Goal: Communication & Community: Answer question/provide support

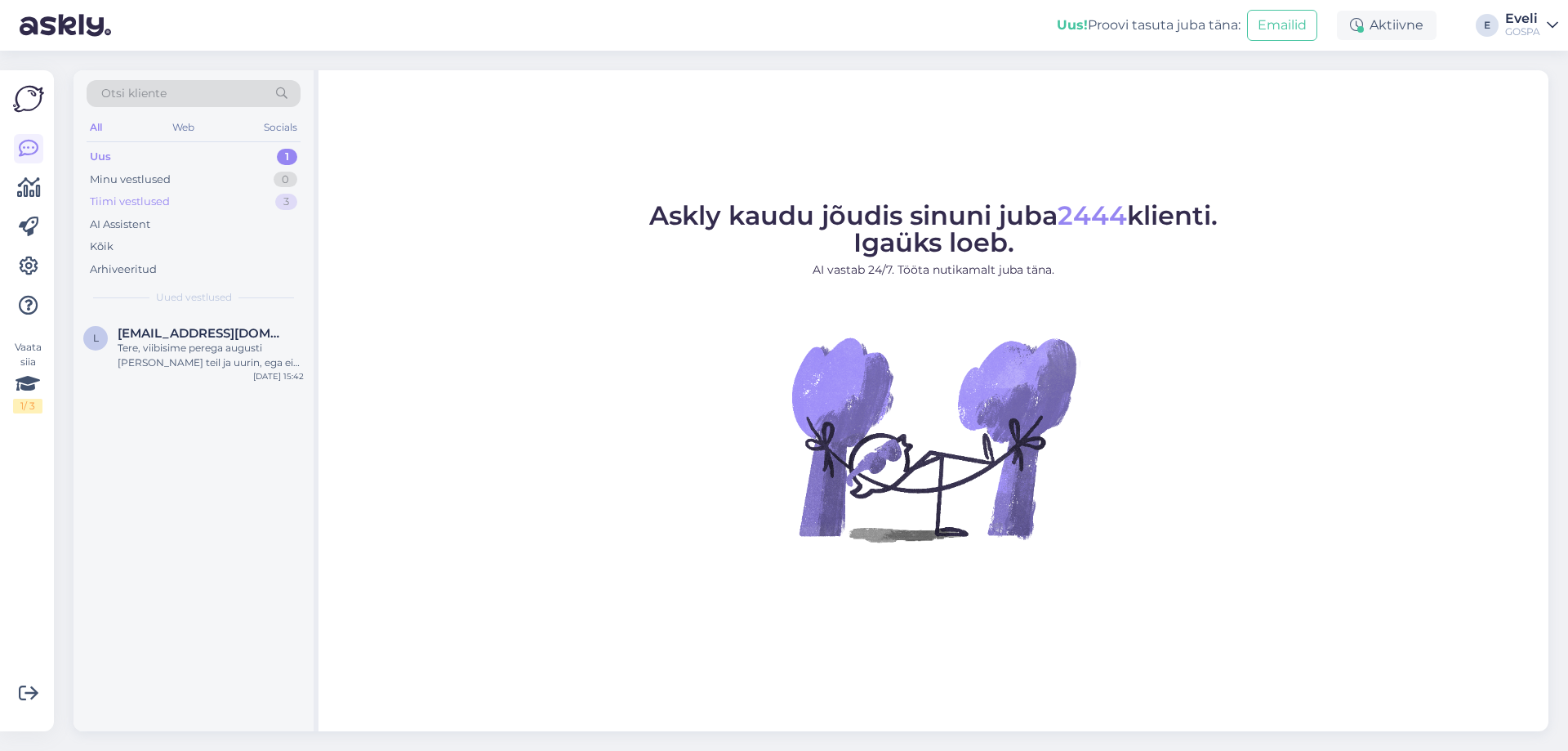
click at [223, 208] on div "Tiimi vestlused 3" at bounding box center [193, 202] width 214 height 23
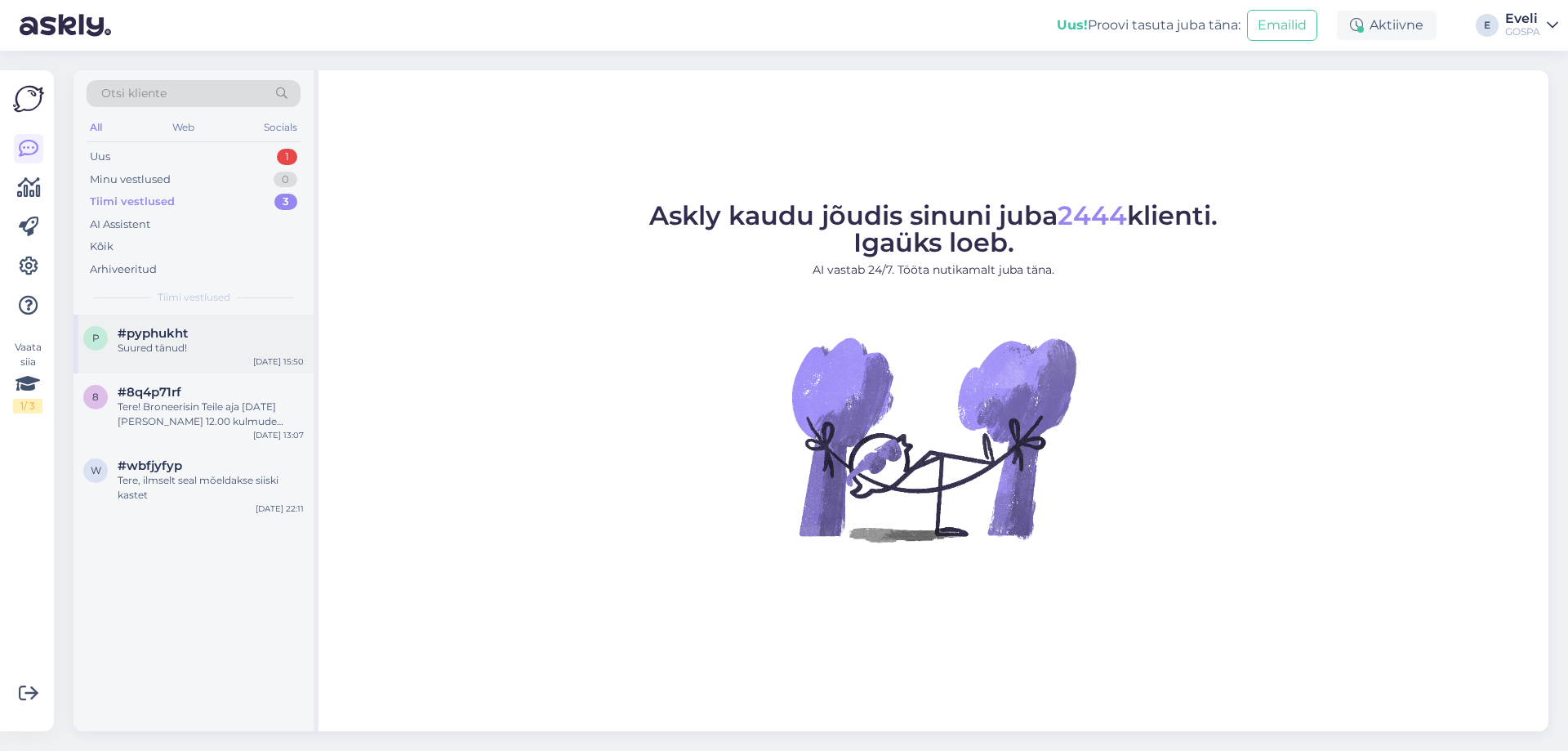
click at [240, 344] on div "Suured tänud!" at bounding box center [210, 347] width 186 height 14
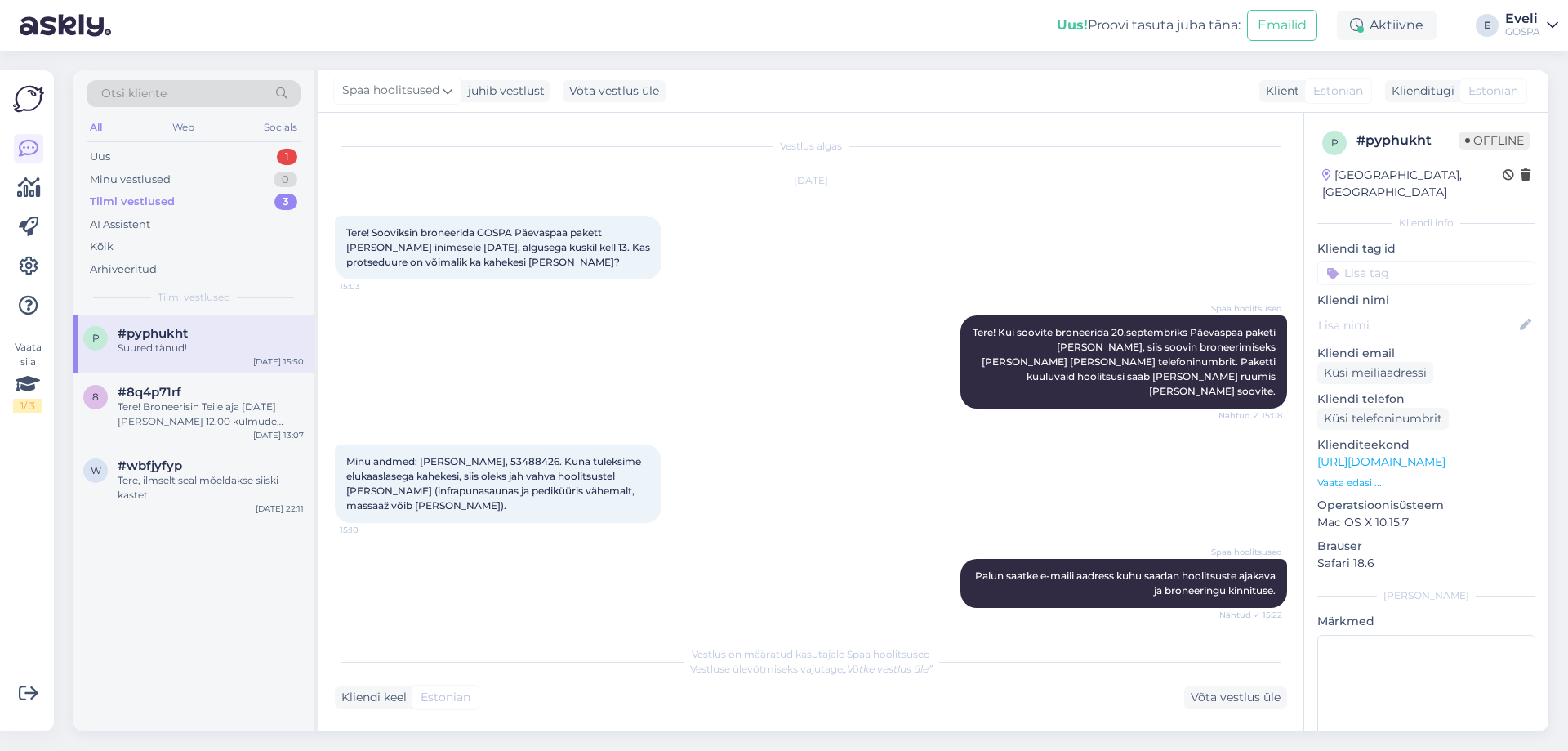
scroll to position [199, 0]
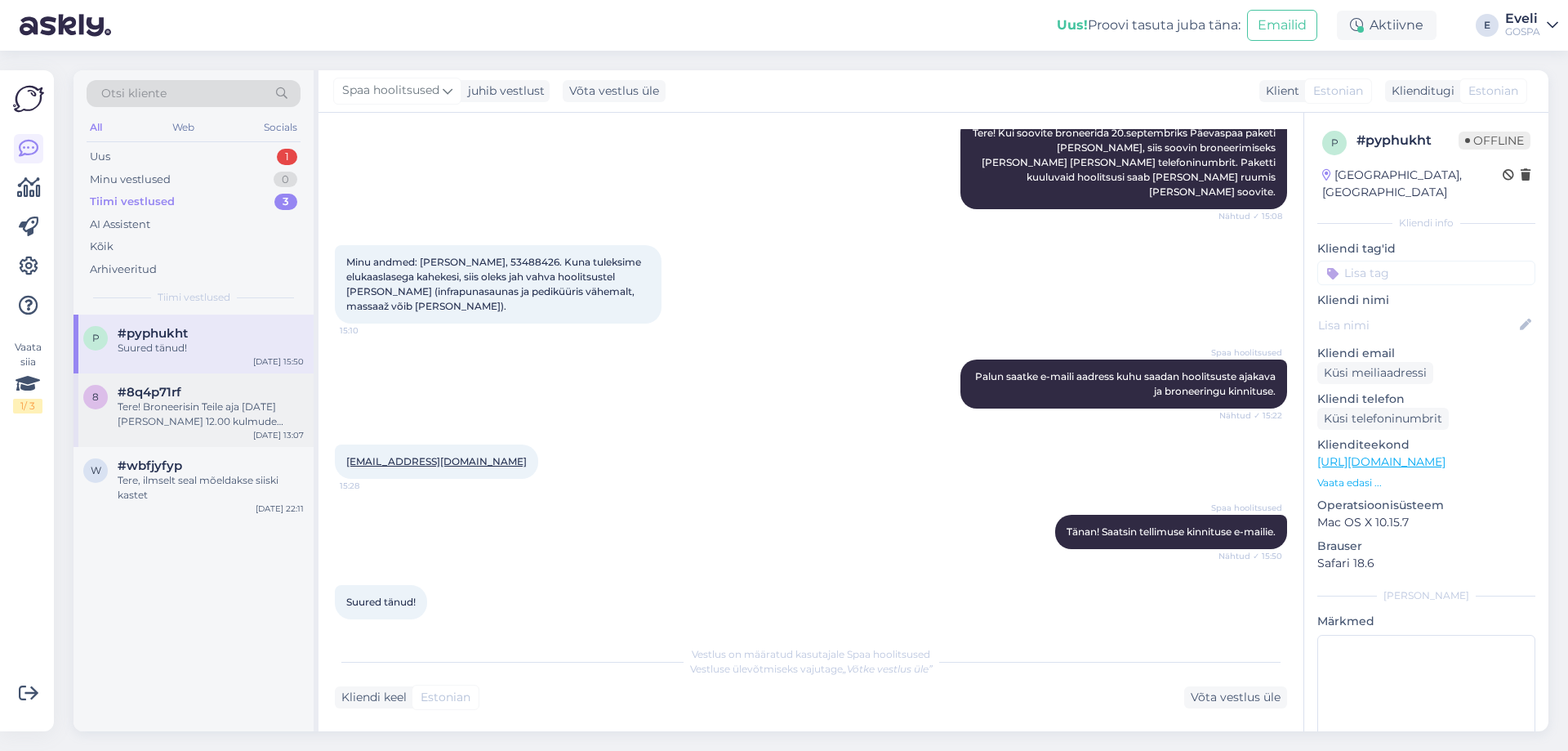
click at [207, 415] on div "Tere! Broneerisin Teile aja [DATE][PERSON_NAME] 12.00 kulmude korrigeerimiseks." at bounding box center [210, 414] width 186 height 30
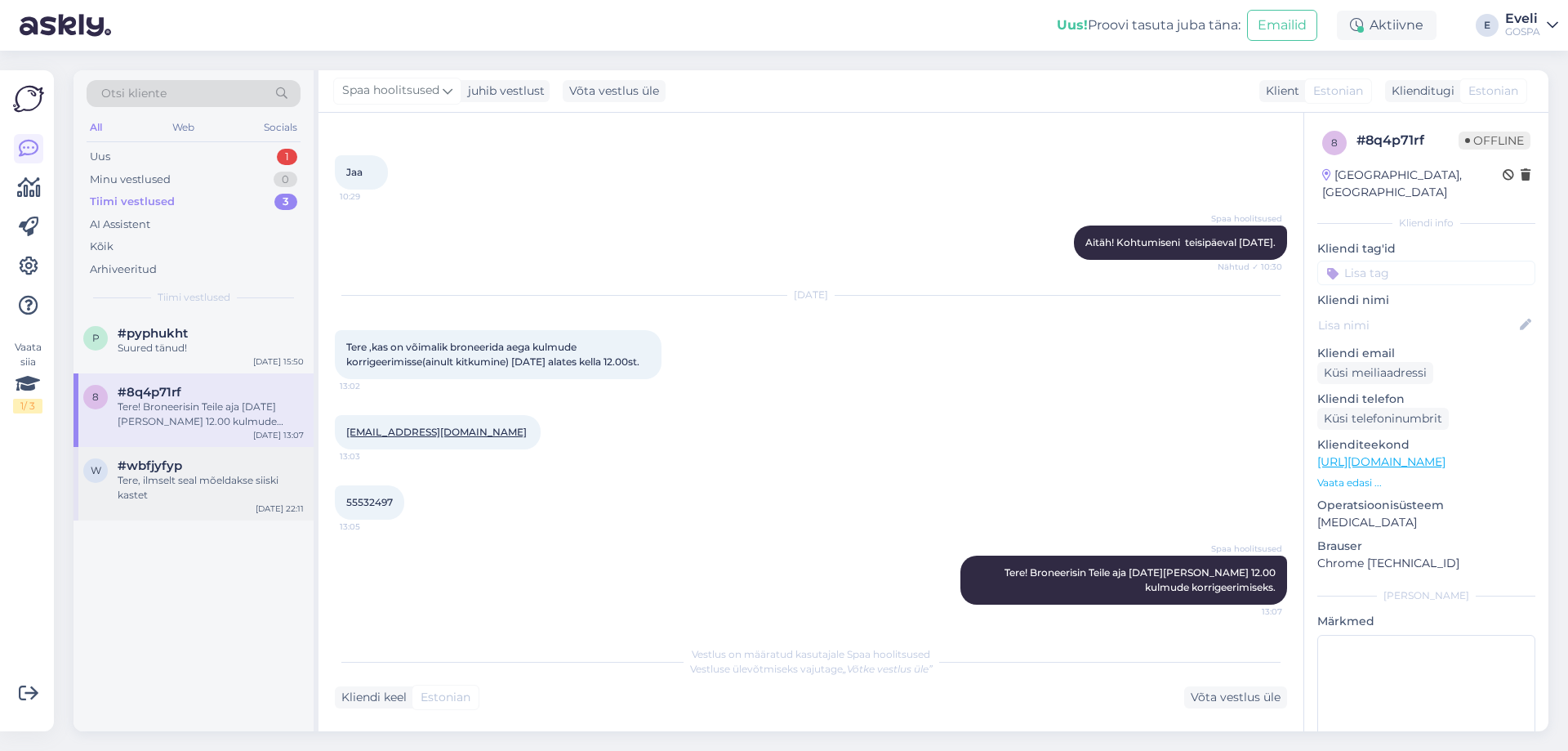
click at [225, 492] on div "Tere, ilmselt seal mõeldakse siiski kastet" at bounding box center [210, 487] width 186 height 30
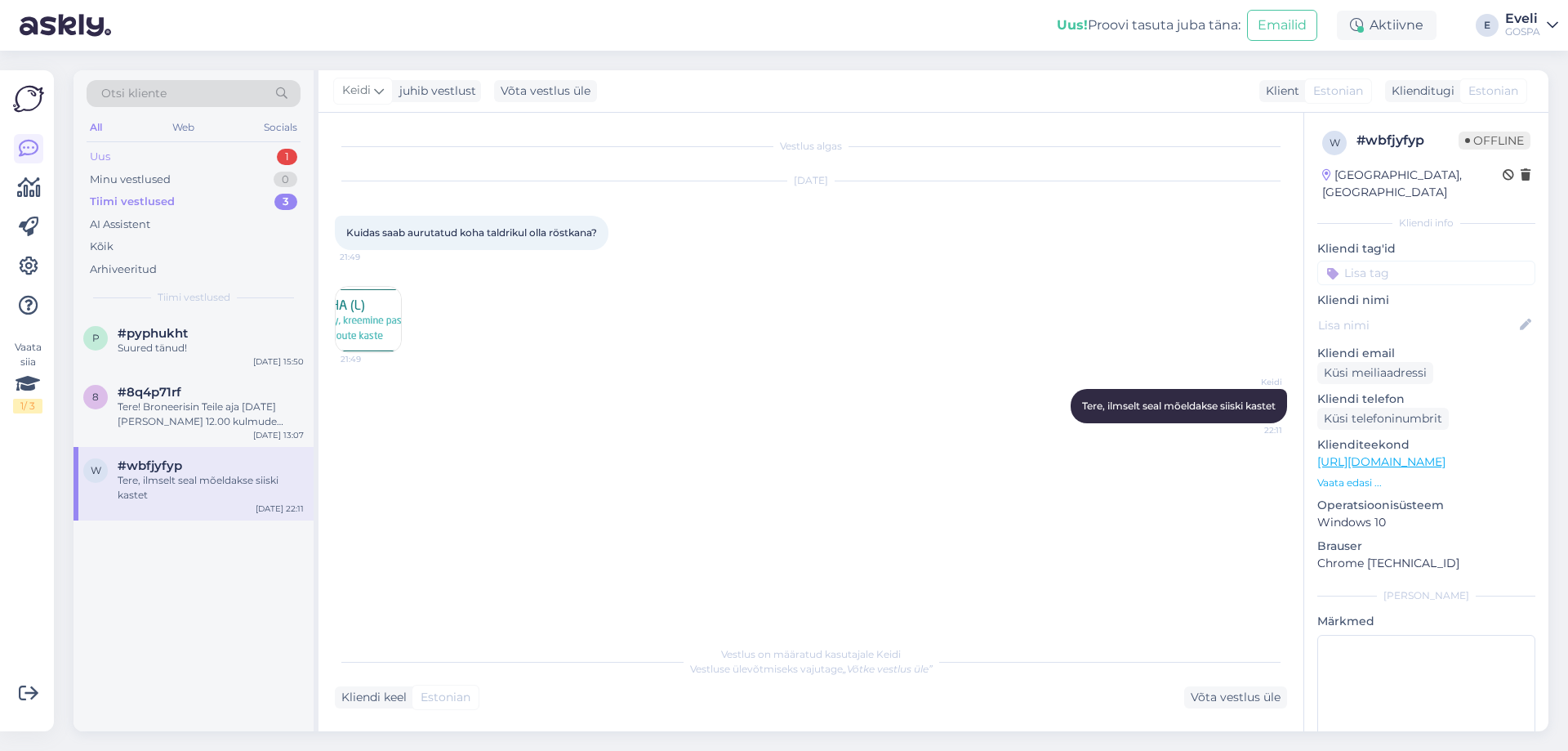
click at [194, 152] on div "Uus 1" at bounding box center [193, 157] width 214 height 23
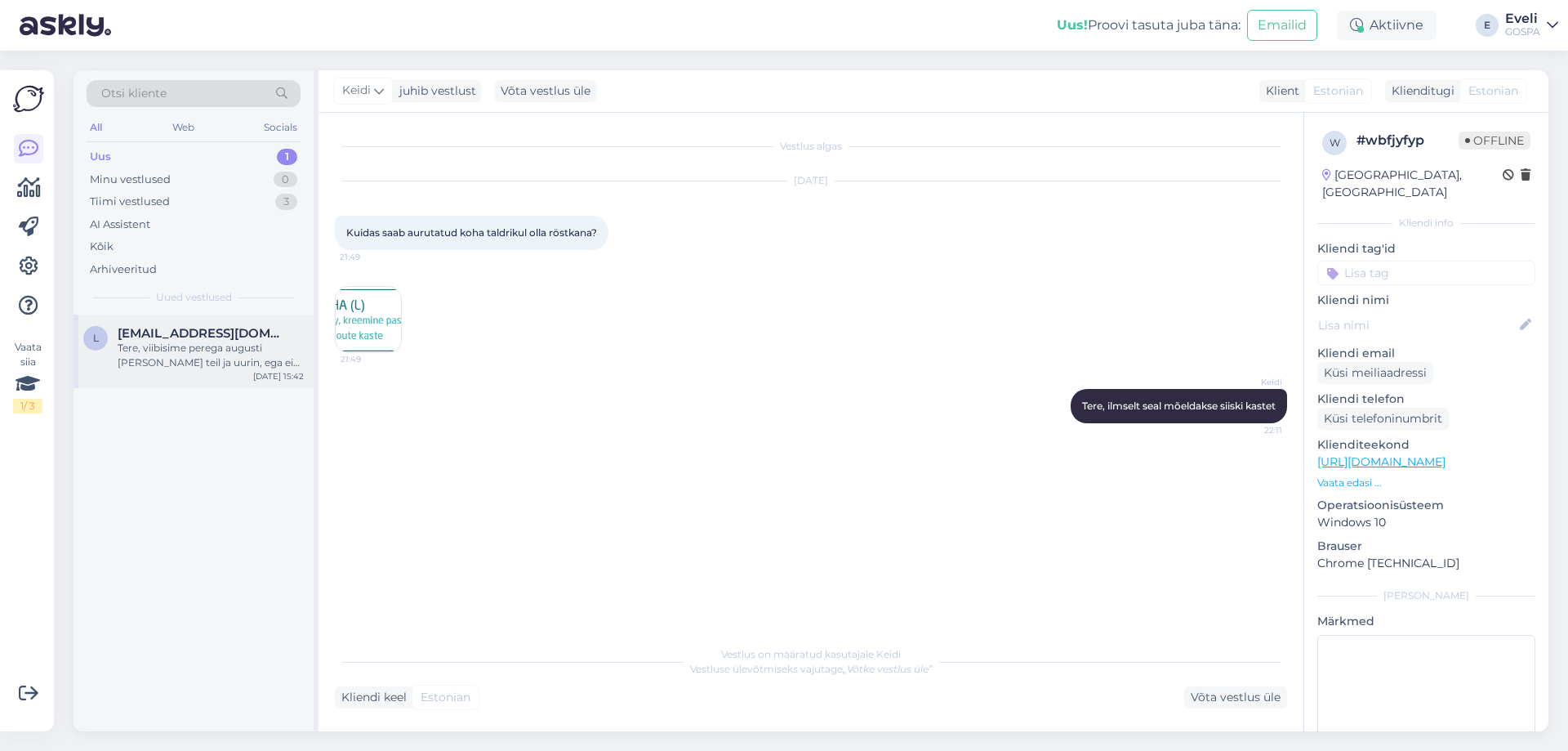
click at [217, 343] on div "Tere, viibisime perega augusti [PERSON_NAME] teil ja uurin, ega ei ole toast le…" at bounding box center [210, 355] width 186 height 30
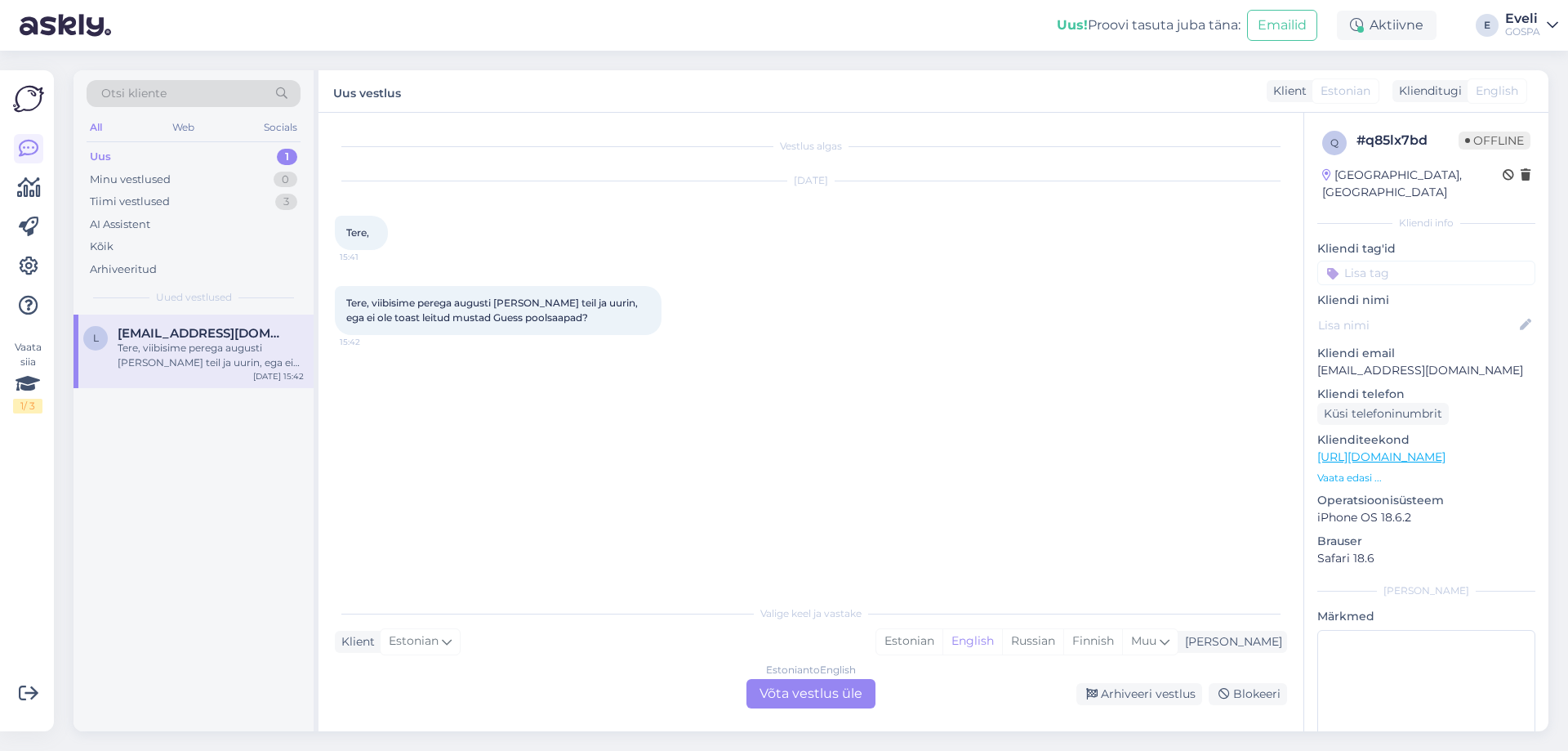
click at [1538, 26] on div "GOSPA" at bounding box center [1522, 32] width 35 height 13
click at [1522, 21] on div "Eveli" at bounding box center [1522, 19] width 35 height 13
click at [1557, 29] on div "Uus! Proovi tasuta [PERSON_NAME]: Emailid Aktiivne E [PERSON_NAME] GOSPA GOSPA …" at bounding box center [784, 25] width 1568 height 51
click at [1551, 26] on icon at bounding box center [1552, 26] width 11 height 13
click at [1449, 136] on div "Logi välja" at bounding box center [1412, 139] width 291 height 30
